Goal: Task Accomplishment & Management: Manage account settings

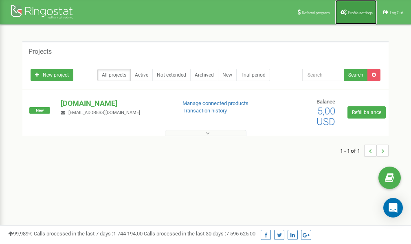
click at [354, 11] on span "Profile settings" at bounding box center [360, 13] width 25 height 4
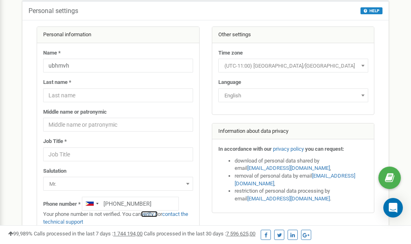
click at [153, 214] on link "verify it" at bounding box center [149, 214] width 17 height 6
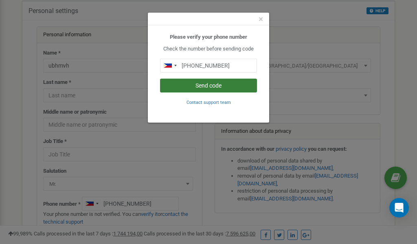
click at [217, 85] on button "Send code" at bounding box center [208, 86] width 97 height 14
